Goal: Answer question/provide support: Share knowledge or assist other users

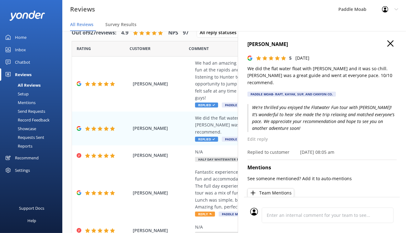
scroll to position [83, 0]
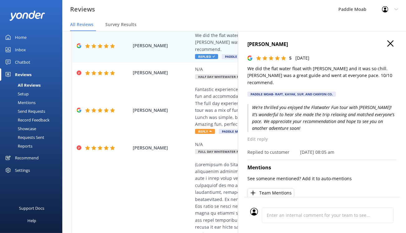
click at [387, 47] on button "button" at bounding box center [390, 43] width 6 height 7
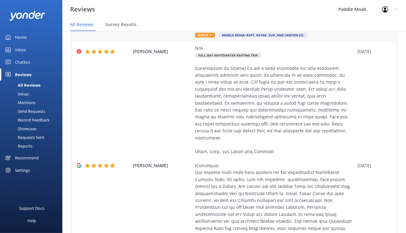
scroll to position [180, 0]
click at [212, 35] on use at bounding box center [210, 35] width 2 height 2
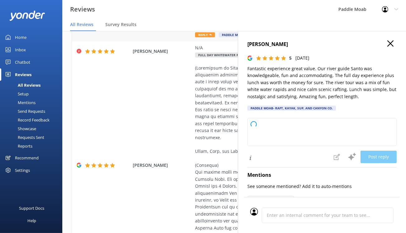
type textarea "We’re so glad you had an amazing time on our Full Day River Rafting Tour! Heari…"
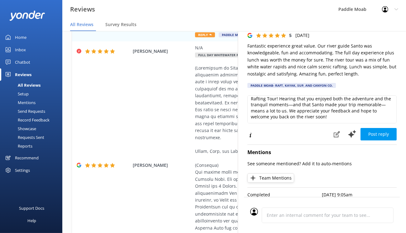
scroll to position [32, 0]
click at [367, 141] on button "Post reply" at bounding box center [378, 134] width 36 height 12
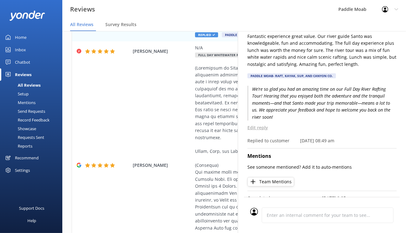
scroll to position [0, 0]
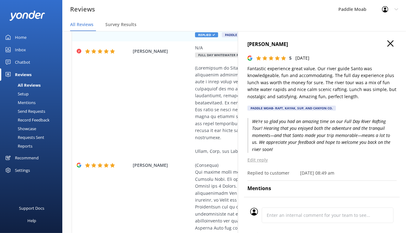
click at [387, 47] on use "button" at bounding box center [390, 43] width 6 height 6
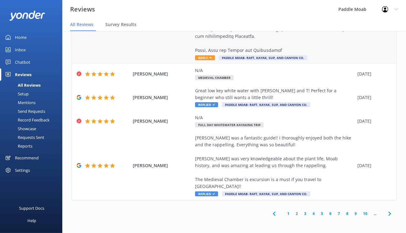
scroll to position [476, 0]
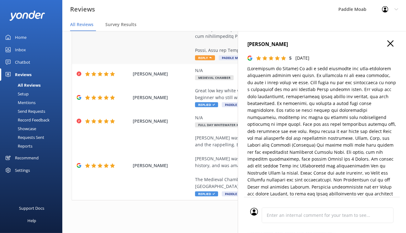
type textarea "Thank you so much for your wonderful review of our whitewater rafting tour! We’…"
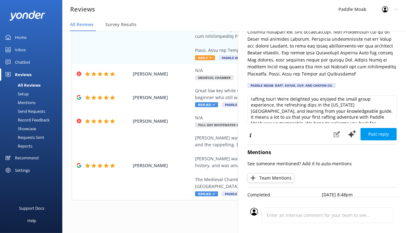
scroll to position [10, 0]
click at [373, 128] on button "Post reply" at bounding box center [378, 134] width 36 height 12
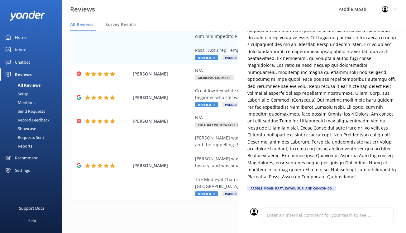
scroll to position [0, 0]
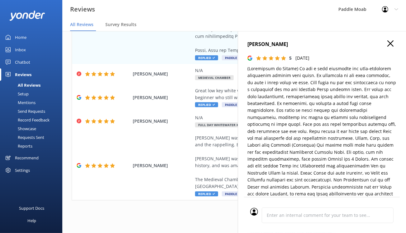
click at [387, 47] on use "button" at bounding box center [390, 43] width 6 height 6
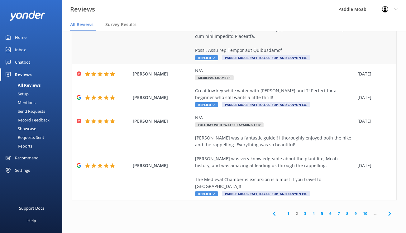
scroll to position [726, 0]
click at [284, 211] on link "1" at bounding box center [288, 214] width 8 height 6
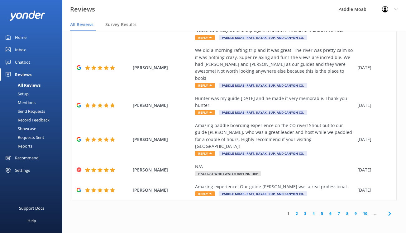
scroll to position [377, 0]
click at [215, 192] on span "Reply" at bounding box center [205, 194] width 20 height 5
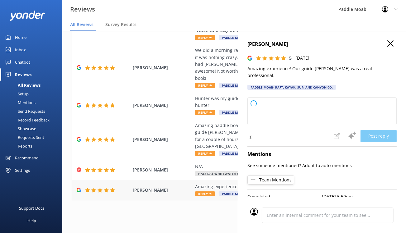
type textarea "We’re thrilled you had an amazing time on our paddle tour! Delighted to hear [P…"
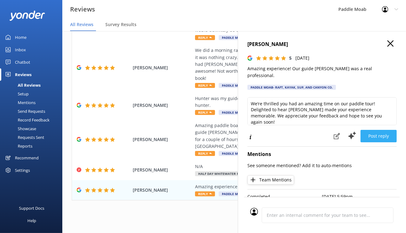
click at [365, 143] on button "Post reply" at bounding box center [378, 136] width 36 height 12
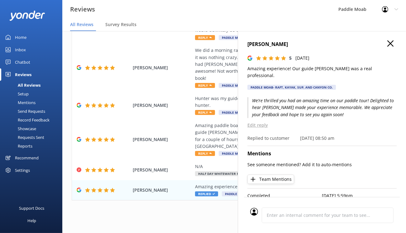
click at [387, 47] on icon "button" at bounding box center [390, 43] width 6 height 6
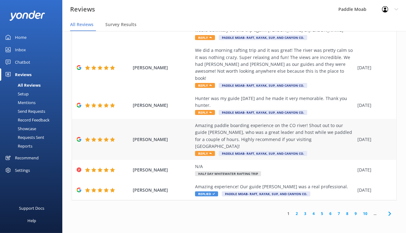
click at [215, 151] on span "Reply" at bounding box center [205, 153] width 20 height 5
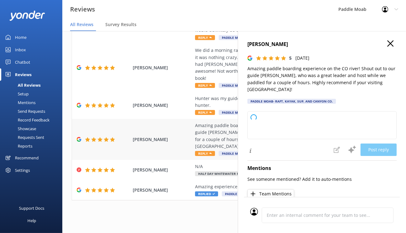
type textarea "We’re so glad you enjoyed your paddle boarding adventure on the [US_STATE] Rive…"
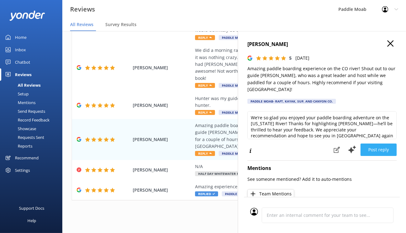
click at [378, 156] on button "Post reply" at bounding box center [378, 150] width 36 height 12
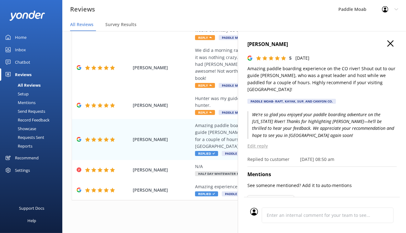
click at [387, 47] on icon "button" at bounding box center [390, 43] width 6 height 6
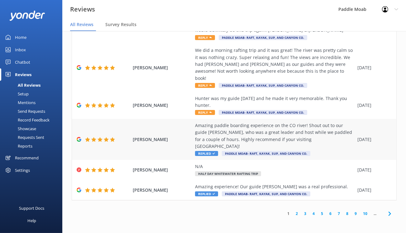
scroll to position [268, 0]
click at [215, 115] on span "Reply" at bounding box center [205, 112] width 20 height 5
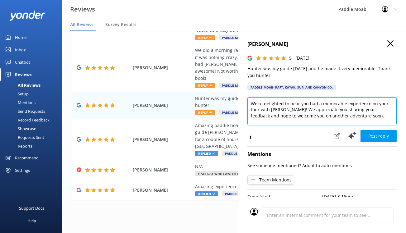
click at [247, 125] on textarea "We're delighted to hear you had a memorable experience on your tour with [PERSO…" at bounding box center [321, 111] width 149 height 28
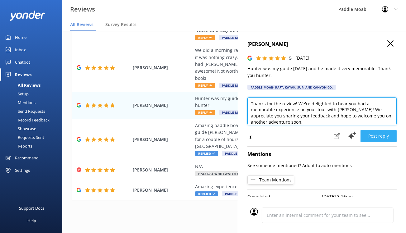
type textarea "Thanks for the review! We're delighted to hear you had a memorable experience o…"
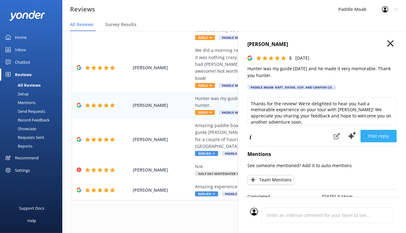
click at [362, 143] on button "Post reply" at bounding box center [378, 136] width 36 height 12
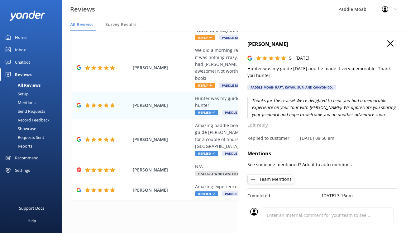
click at [388, 47] on icon "button" at bounding box center [390, 43] width 6 height 6
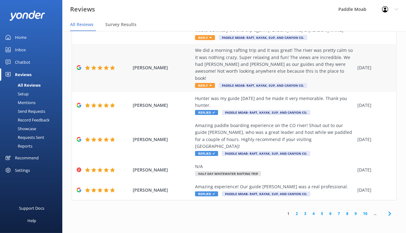
click at [231, 89] on div "We did a morning rafting trip and it was great! The river was pretty calm so it…" at bounding box center [274, 68] width 159 height 42
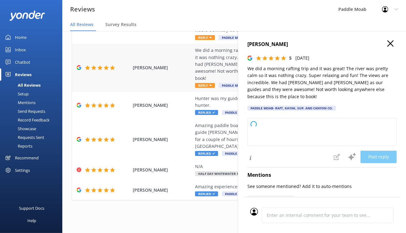
type textarea "We truly appreciate you joining us for the morning rafting trip! We're so glad …"
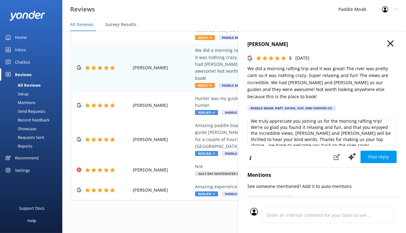
scroll to position [0, 0]
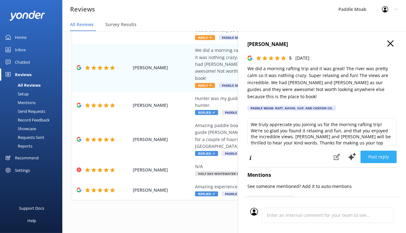
click at [379, 163] on button "Post reply" at bounding box center [378, 157] width 36 height 12
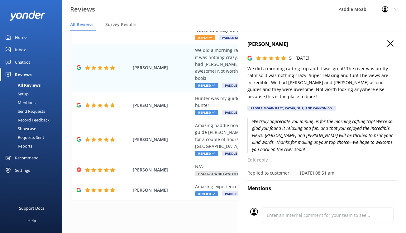
click at [387, 47] on use "button" at bounding box center [390, 43] width 6 height 6
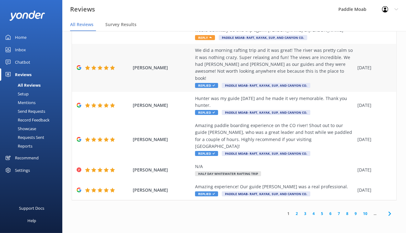
scroll to position [192, 0]
click at [215, 40] on span "Reply" at bounding box center [205, 37] width 20 height 5
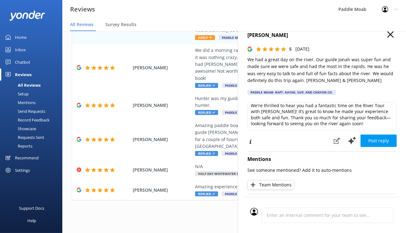
scroll to position [4, 0]
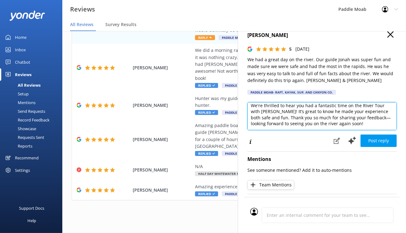
click at [247, 130] on textarea "We're thrilled to hear you had a fantastic time on the River Tour with [PERSON_…" at bounding box center [321, 116] width 149 height 28
drag, startPoint x: 383, startPoint y: 150, endPoint x: 339, endPoint y: 152, distance: 43.6
click at [339, 130] on textarea "Thanks so much. We're thrilled to hear you had a fantastic time on the River To…" at bounding box center [321, 116] width 149 height 28
type textarea "Thanks so much. We're thrilled to hear you had a fantastic time on the River To…"
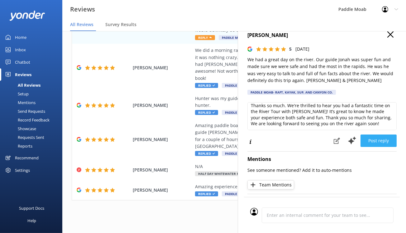
click at [370, 147] on button "Post reply" at bounding box center [378, 141] width 36 height 12
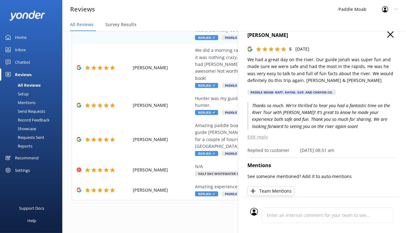
click at [388, 38] on icon "button" at bounding box center [390, 34] width 6 height 6
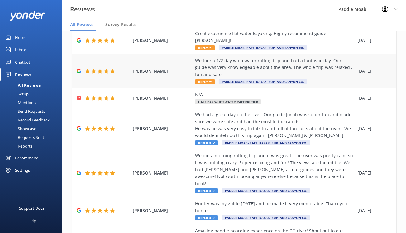
scroll to position [46, 0]
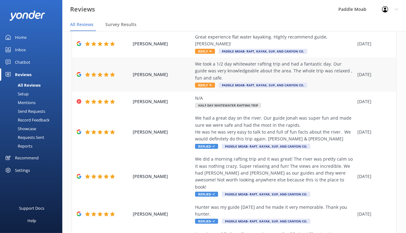
click at [215, 88] on span "Reply" at bounding box center [205, 85] width 20 height 5
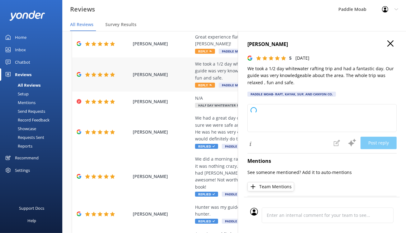
type textarea "We're thrilled to hear you had a fantastic time on our 1/2 day whitewater rafti…"
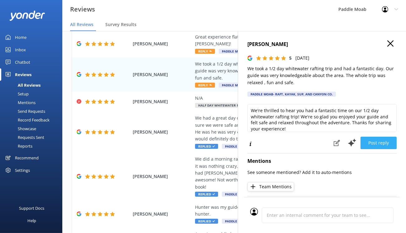
click at [370, 149] on button "Post reply" at bounding box center [378, 143] width 36 height 12
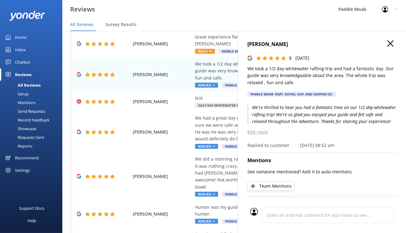
click at [387, 47] on icon "button" at bounding box center [390, 43] width 6 height 6
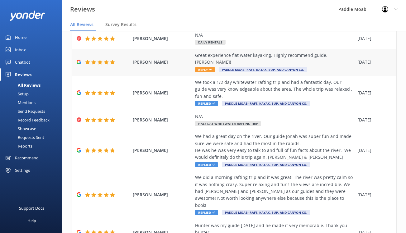
scroll to position [26, 0]
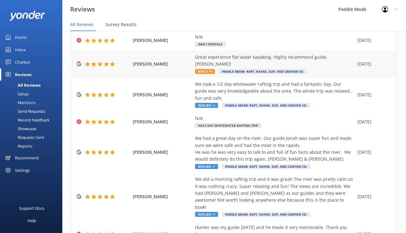
click at [215, 74] on span "Reply" at bounding box center [205, 71] width 20 height 5
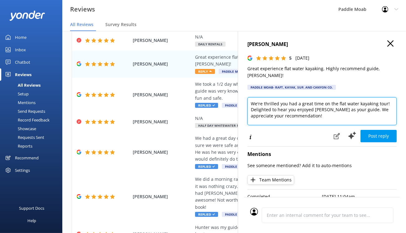
drag, startPoint x: 342, startPoint y: 120, endPoint x: 334, endPoint y: 121, distance: 8.4
click at [334, 121] on textarea "We're thrilled you had a great time on the flat water kayaking tour! Delighted …" at bounding box center [321, 111] width 149 height 28
click at [328, 122] on textarea "We're thrilled you had a great time on the flat water kayaking tour! Delighted …" at bounding box center [321, 111] width 149 height 28
click at [343, 120] on textarea "We're thrilled you had a great time on the flatwater kayaking tour! Delighted t…" at bounding box center [321, 111] width 149 height 28
type textarea "We're thrilled you had a great time on the flatwater fun kayaking tour! Delight…"
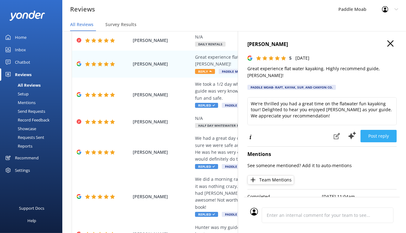
click at [360, 143] on button "Post reply" at bounding box center [378, 136] width 36 height 12
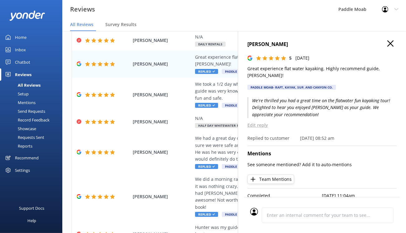
click at [387, 47] on icon "button" at bounding box center [390, 43] width 6 height 6
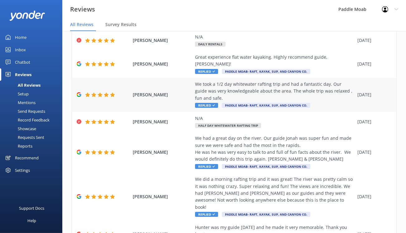
scroll to position [0, 0]
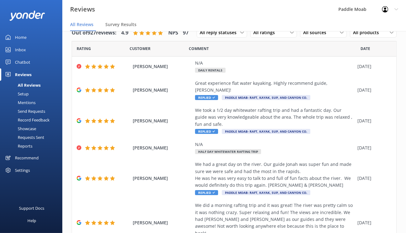
click at [29, 98] on div "Setup" at bounding box center [16, 94] width 25 height 9
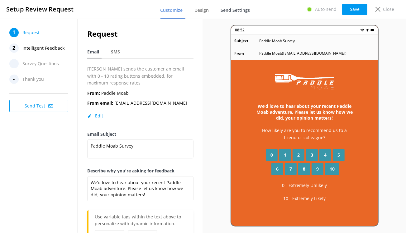
click at [237, 10] on span "Send Settings" at bounding box center [235, 10] width 29 height 6
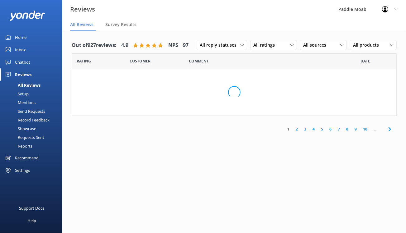
scroll to position [16, 0]
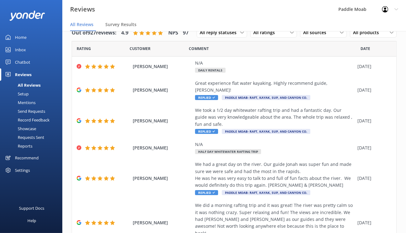
click at [45, 116] on div "Send Requests" at bounding box center [24, 111] width 41 height 9
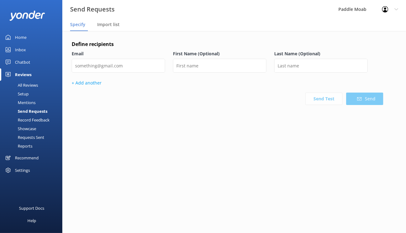
click at [35, 142] on div "Requests Sent" at bounding box center [24, 137] width 40 height 9
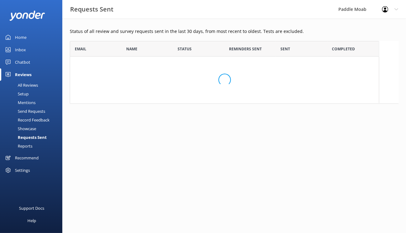
scroll to position [172, 309]
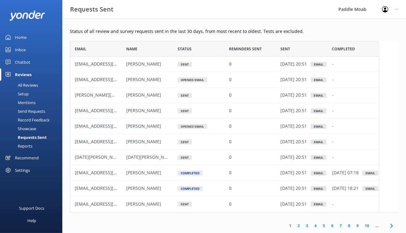
click at [32, 151] on div "Reports" at bounding box center [18, 146] width 29 height 9
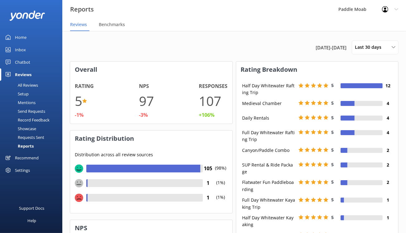
scroll to position [18, 0]
click at [30, 177] on div "Settings" at bounding box center [22, 170] width 15 height 12
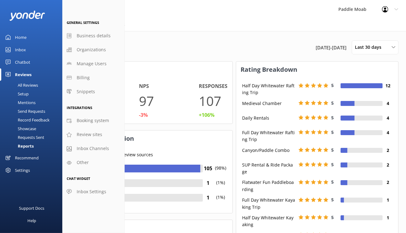
click at [30, 61] on div "Chatbot" at bounding box center [22, 62] width 15 height 12
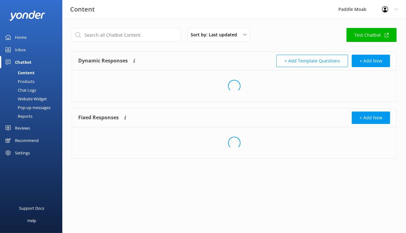
scroll to position [12, 0]
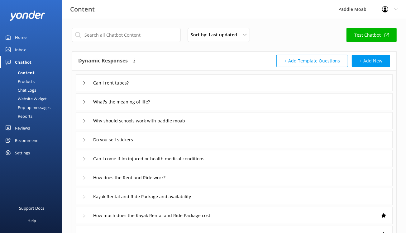
click at [31, 77] on div "Content" at bounding box center [19, 72] width 31 height 9
click at [31, 86] on div "Products" at bounding box center [19, 81] width 31 height 9
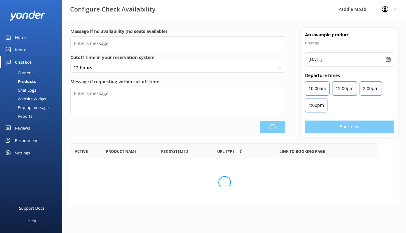
scroll to position [62, 309]
type input "There are no seats available, please check an alternative day"
type textarea "Our online booking system closes {hours} prior to departure. Please contact us …"
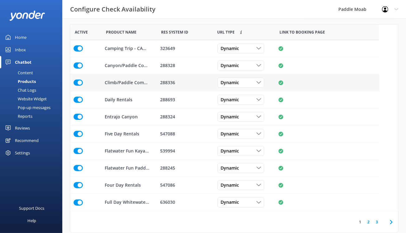
scroll to position [160, 0]
click at [372, 219] on link "3" at bounding box center [376, 222] width 8 height 6
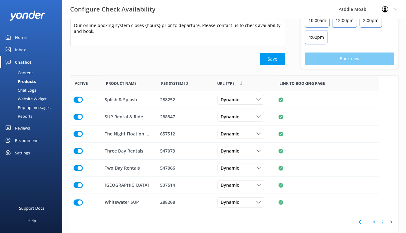
scroll to position [135, 309]
click at [378, 221] on link "2" at bounding box center [382, 222] width 8 height 6
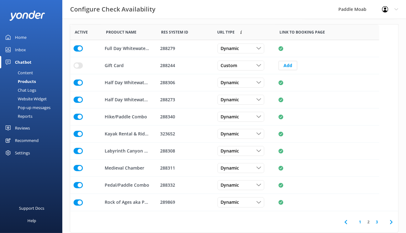
scroll to position [160, 0]
click at [372, 222] on link "3" at bounding box center [376, 222] width 8 height 6
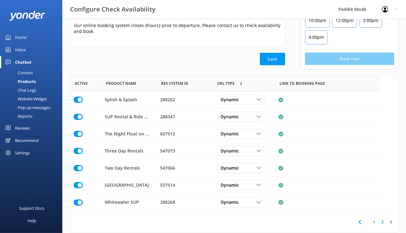
scroll to position [108, 0]
click at [378, 219] on link "2" at bounding box center [382, 222] width 8 height 6
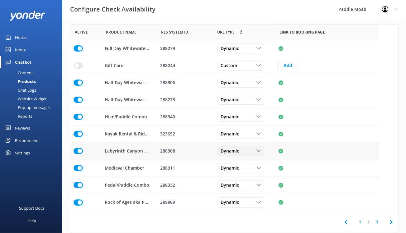
scroll to position [160, 0]
click at [356, 220] on link "1" at bounding box center [360, 222] width 8 height 6
